Goal: Check status: Check status

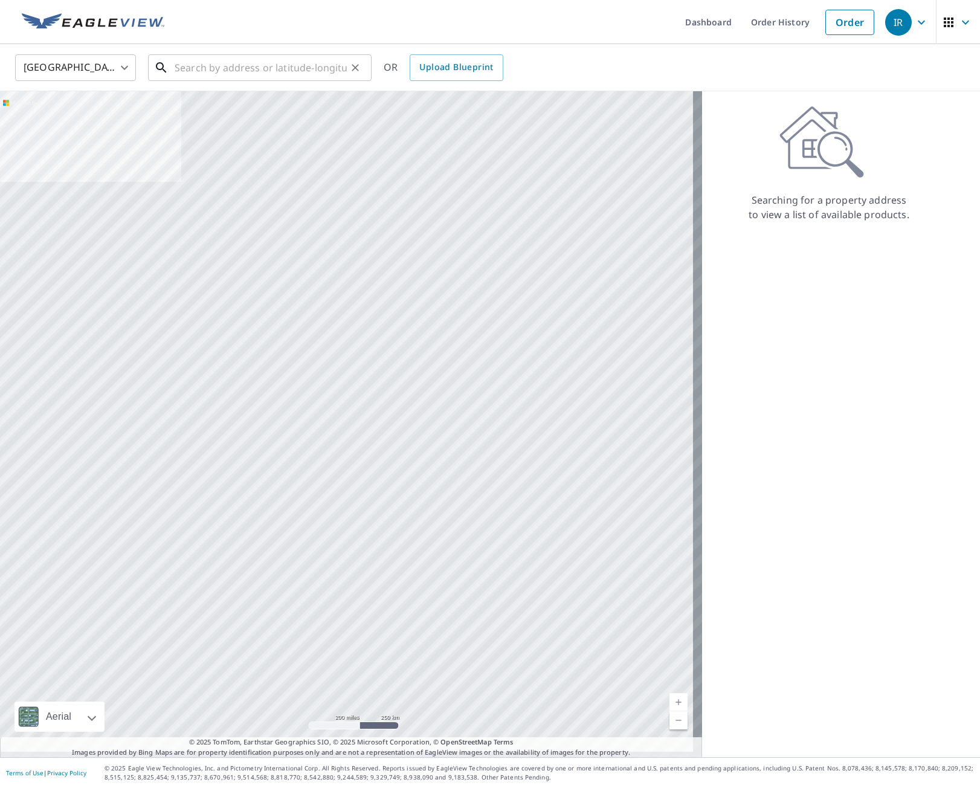
click at [256, 73] on input "text" at bounding box center [261, 68] width 172 height 34
paste input "3909 Deepwood"
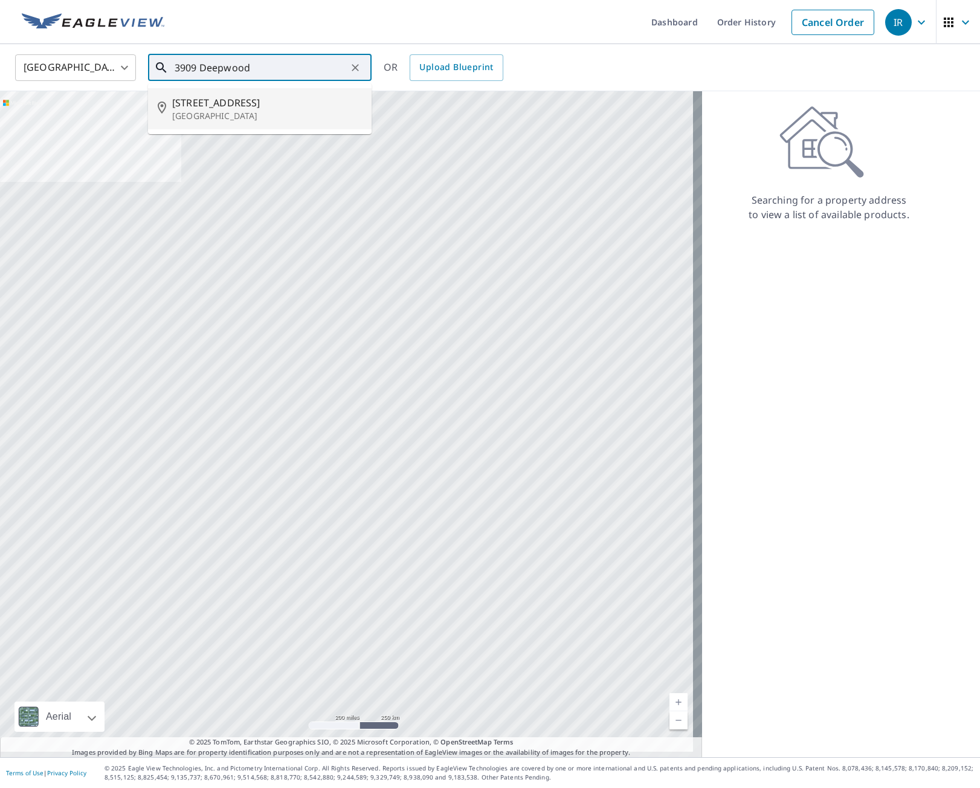
click at [259, 109] on span "[STREET_ADDRESS]" at bounding box center [267, 102] width 190 height 15
type input "[STREET_ADDRESS]"
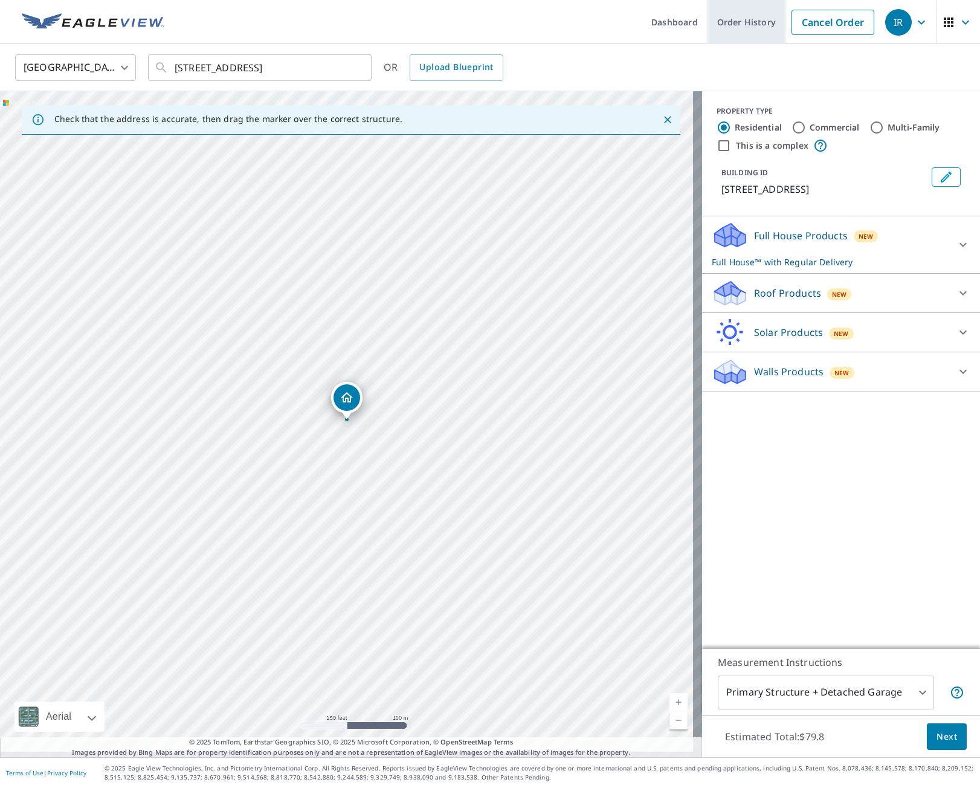
click at [740, 27] on link "Order History" at bounding box center [747, 22] width 78 height 44
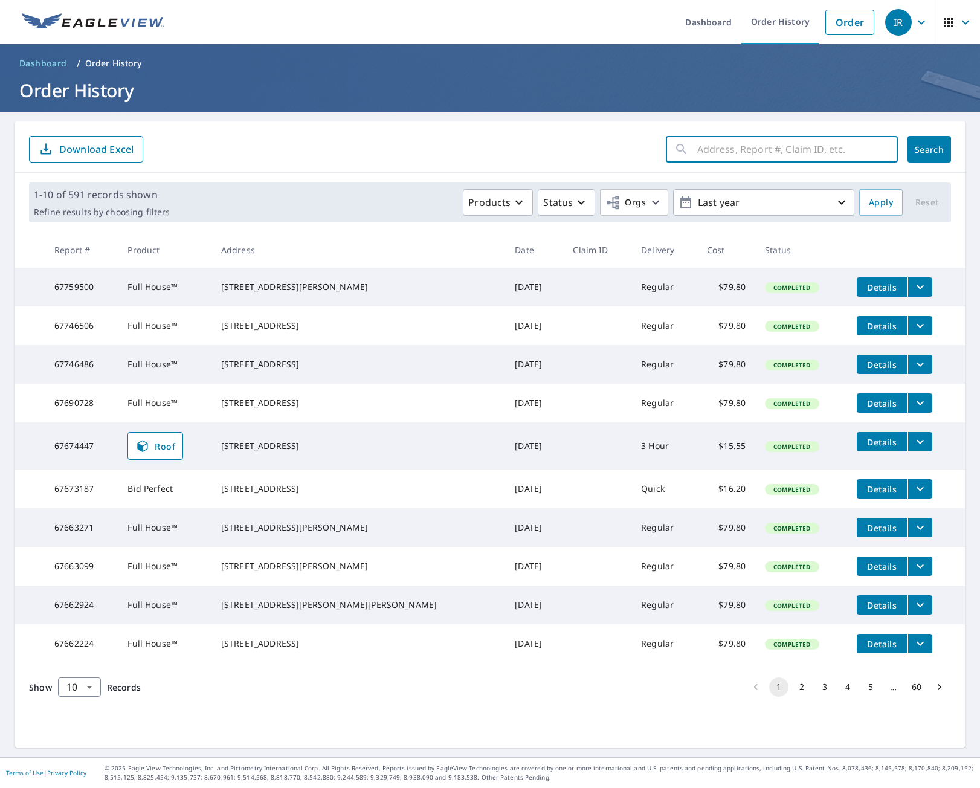
click at [778, 150] on input "text" at bounding box center [797, 149] width 201 height 34
paste input "3909 Deepwood"
type input "3909 Deepwood"
click button "Search" at bounding box center [929, 149] width 44 height 27
